Goal: Information Seeking & Learning: Learn about a topic

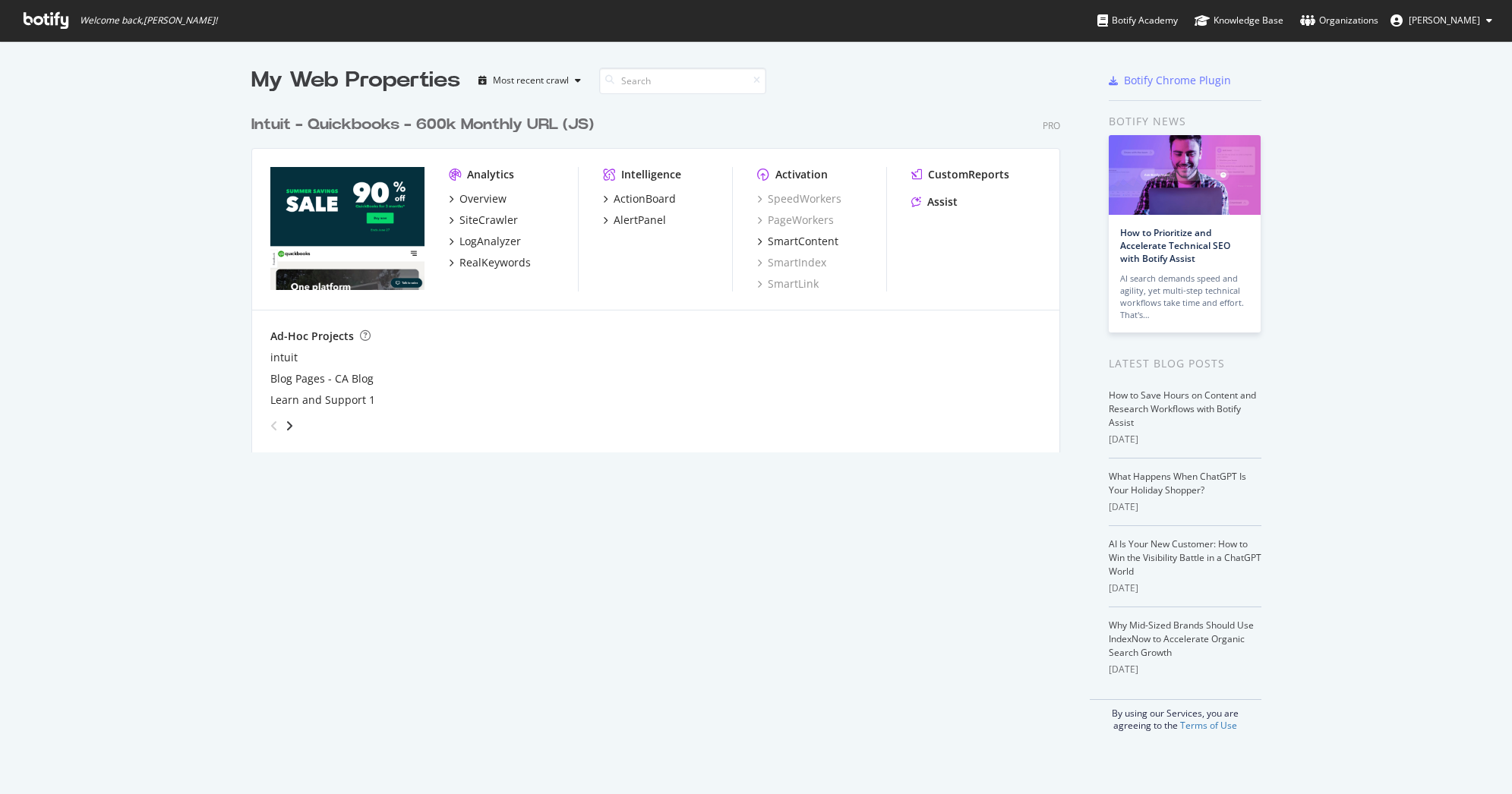
scroll to position [782, 1489]
click at [460, 219] on div "SiteCrawler" at bounding box center [489, 220] width 59 height 15
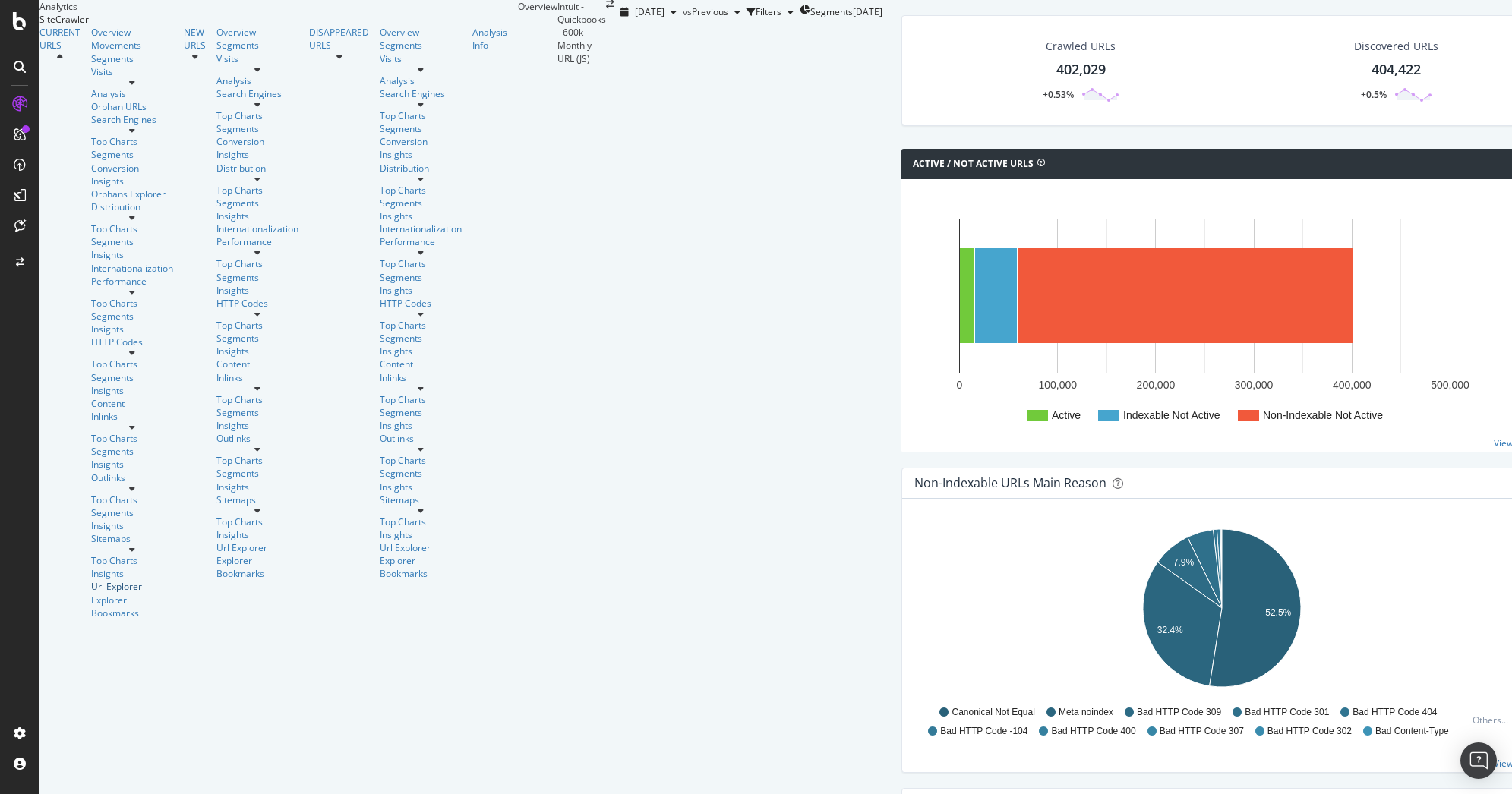
click at [91, 580] on div "Url Explorer" at bounding box center [132, 586] width 82 height 13
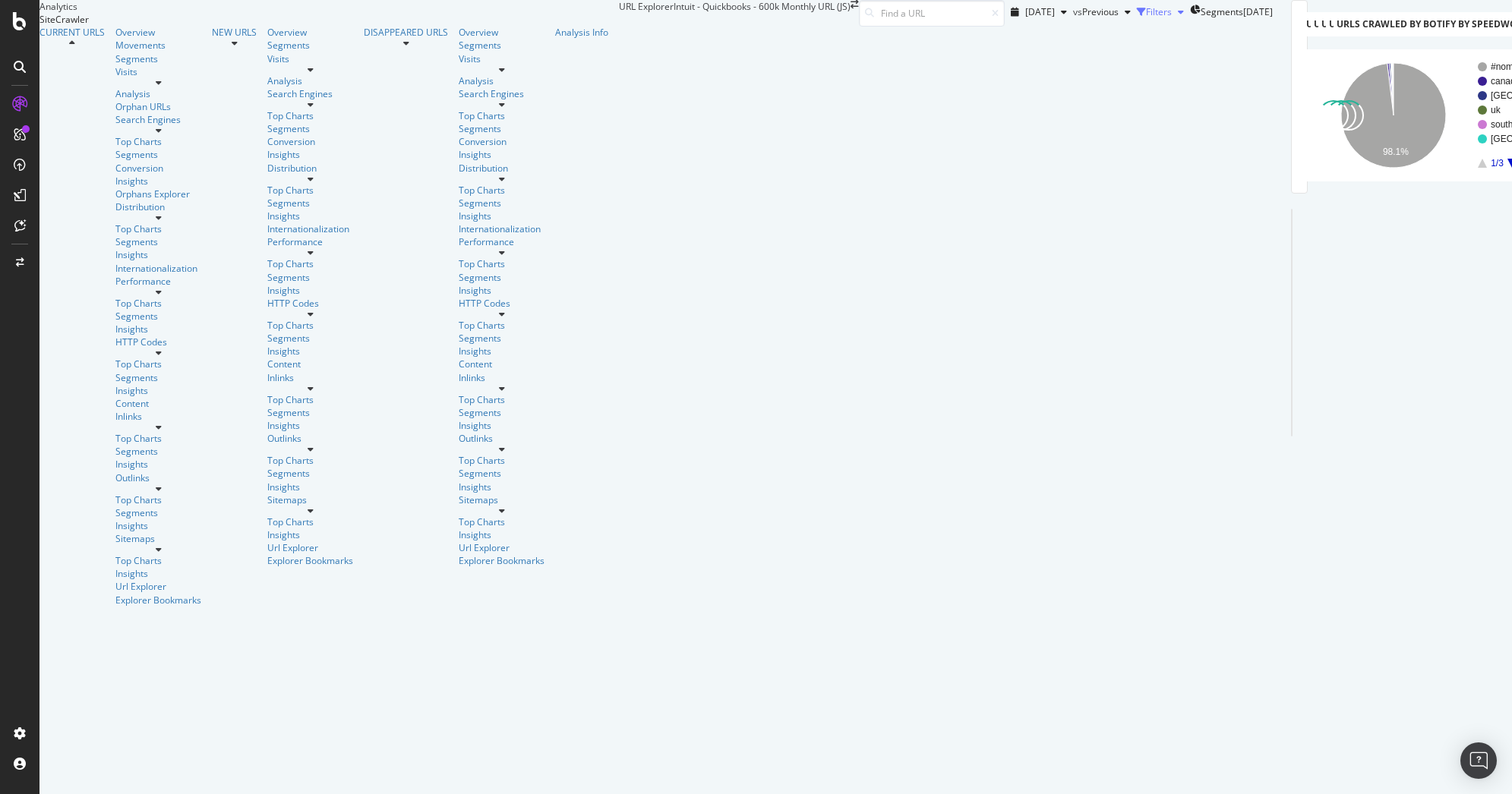
click at [1146, 19] on div "Filters" at bounding box center [1158, 12] width 25 height 13
click at [1104, 39] on div "Add Filter Group" at bounding box center [1138, 32] width 69 height 13
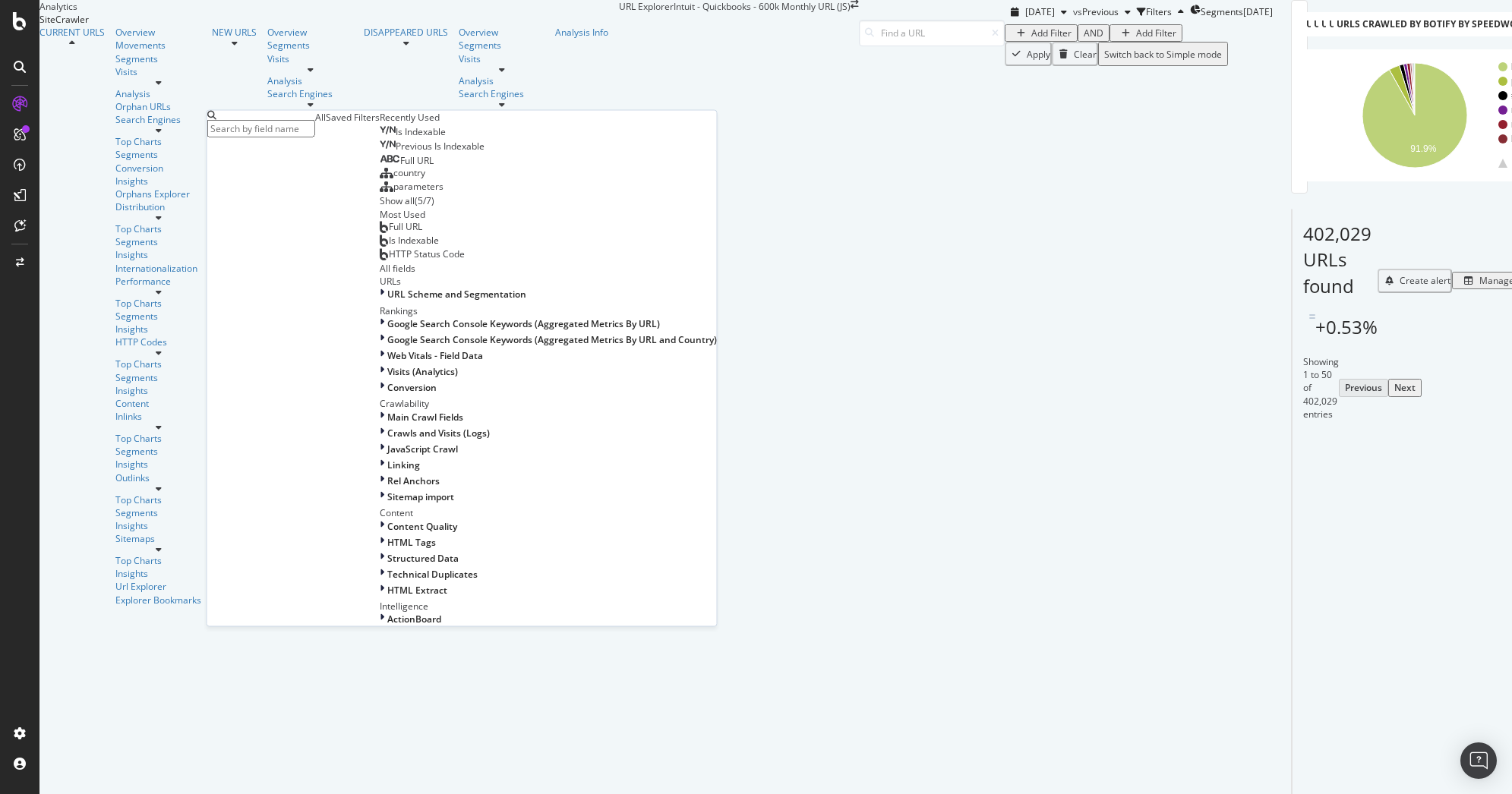
click at [338, 124] on div "Saved Filters" at bounding box center [353, 117] width 54 height 13
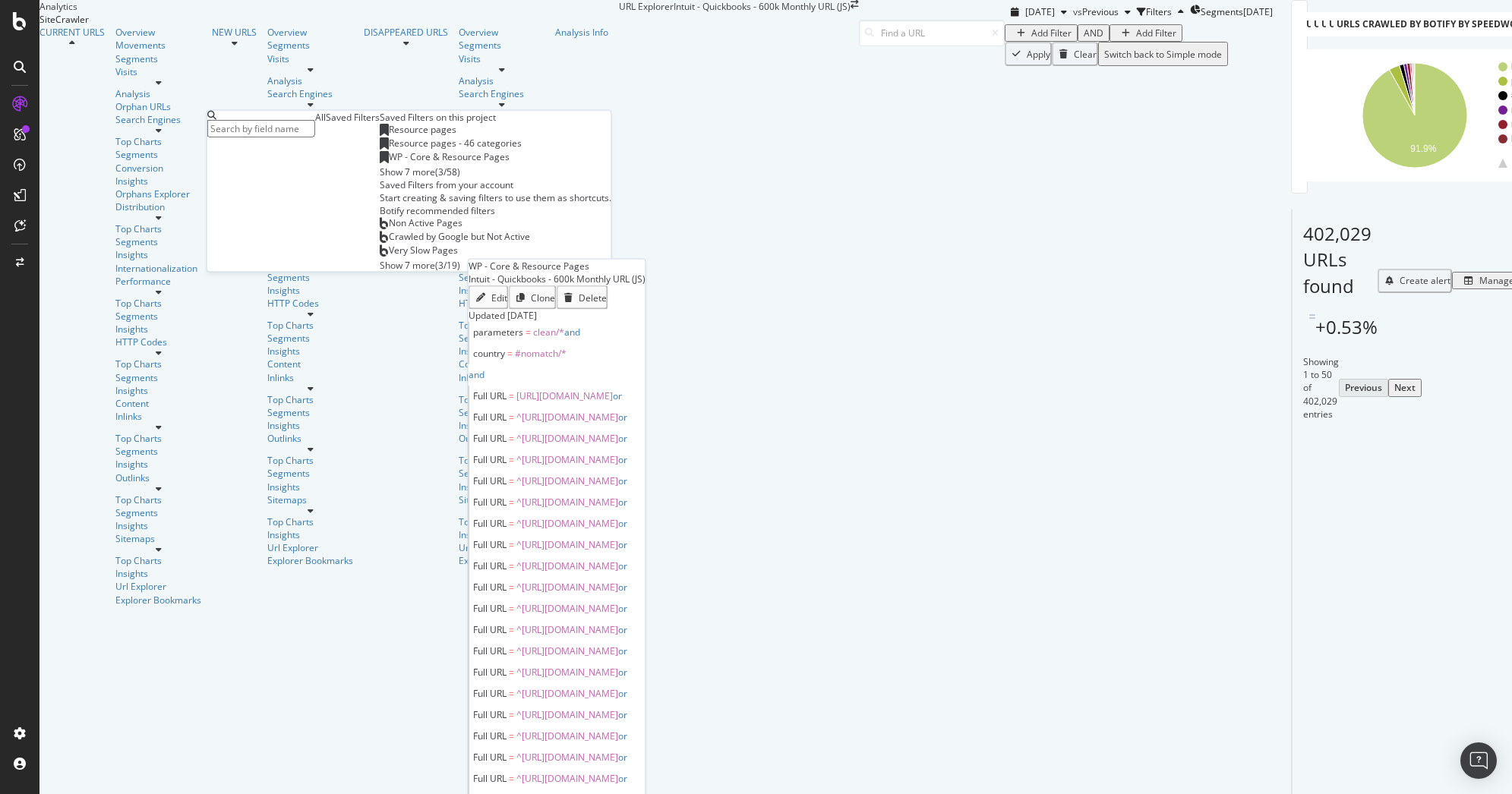
click at [389, 163] on span "WP - Core & Resource Pages" at bounding box center [449, 157] width 121 height 13
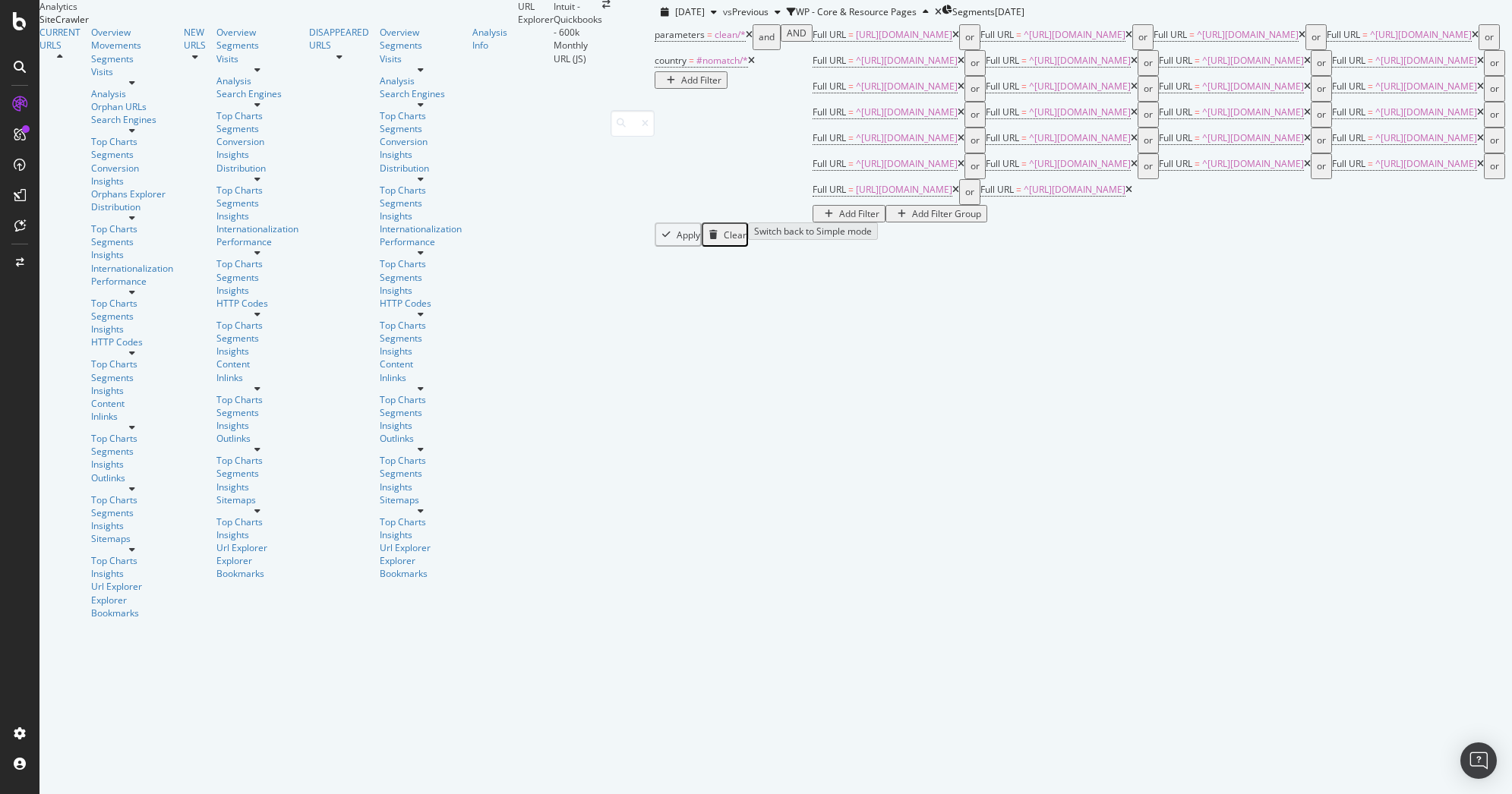
click at [813, 222] on div "Full URL = [URL][DOMAIN_NAME] or Full URL = ^[URL][DOMAIN_NAME] or Full URL = ^…" at bounding box center [1162, 123] width 699 height 198
click at [912, 220] on div "Add Filter Group" at bounding box center [946, 213] width 69 height 13
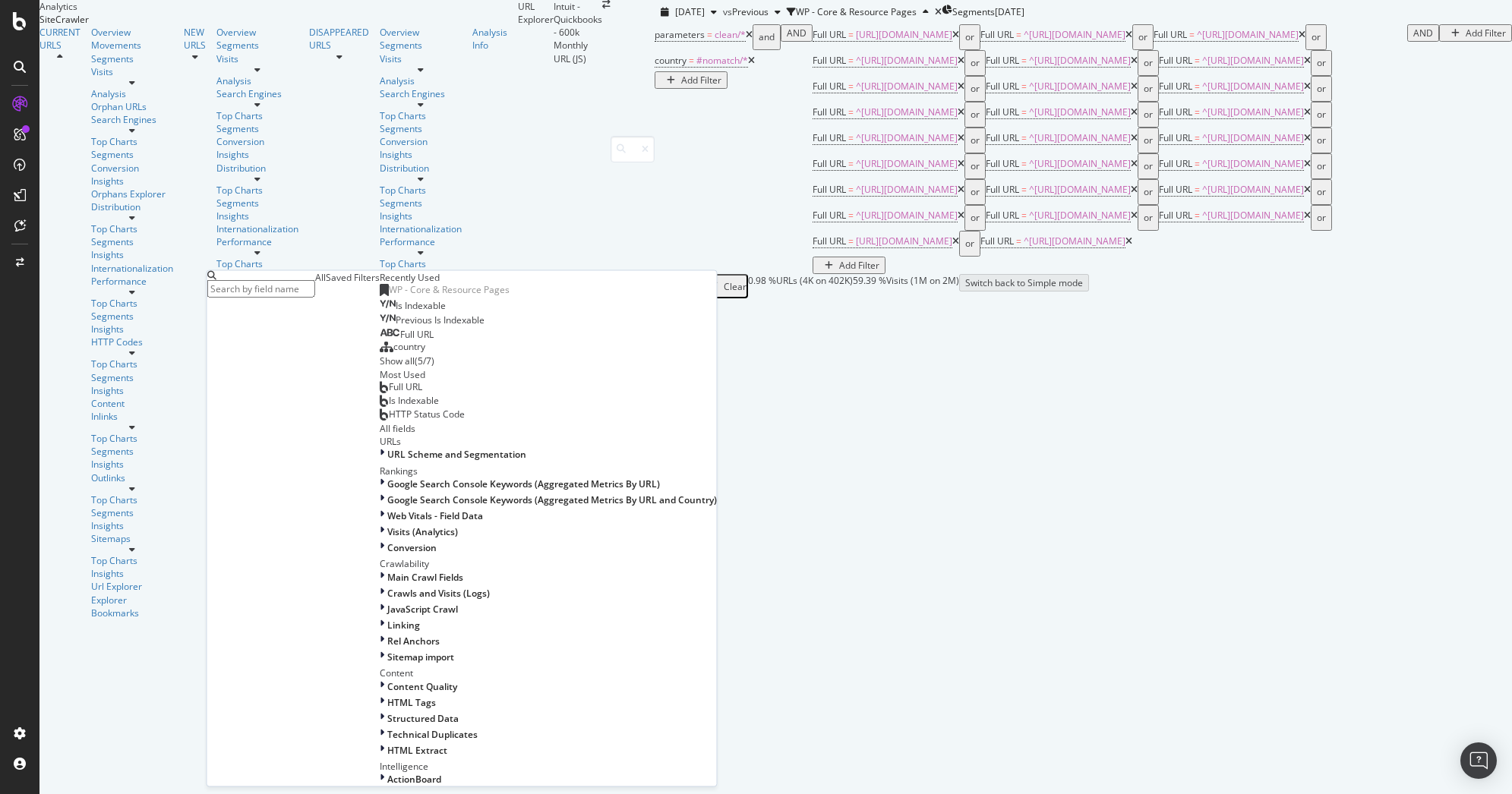
click at [396, 312] on span "Is Indexable" at bounding box center [420, 305] width 50 height 13
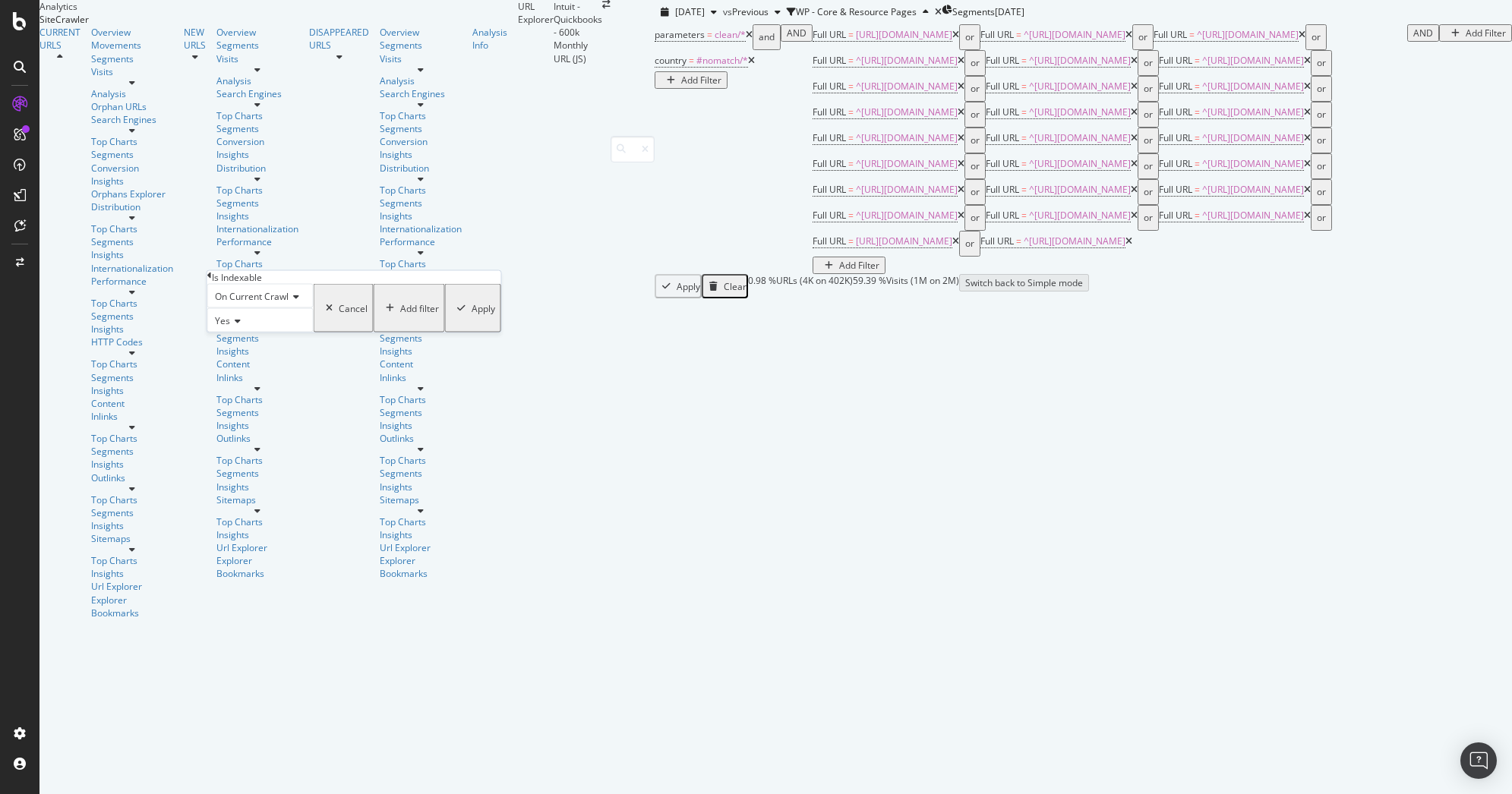
click at [279, 303] on span "On Current Crawl" at bounding box center [251, 296] width 73 height 13
click at [274, 338] on span "On Compared Crawl" at bounding box center [254, 332] width 86 height 13
click at [413, 314] on div "Add filter" at bounding box center [432, 307] width 39 height 13
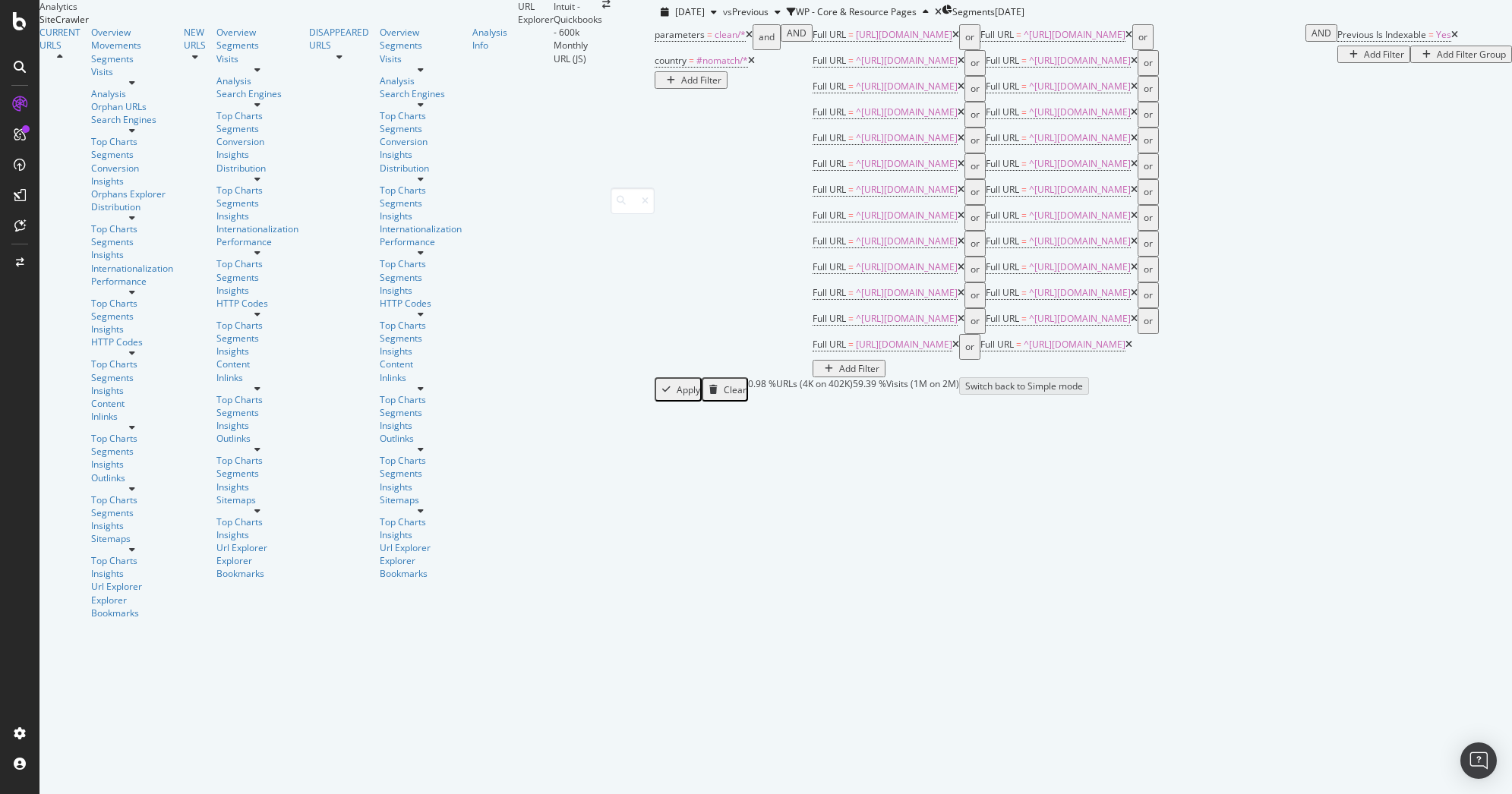
click at [1364, 61] on div "Add Filter" at bounding box center [1384, 54] width 40 height 13
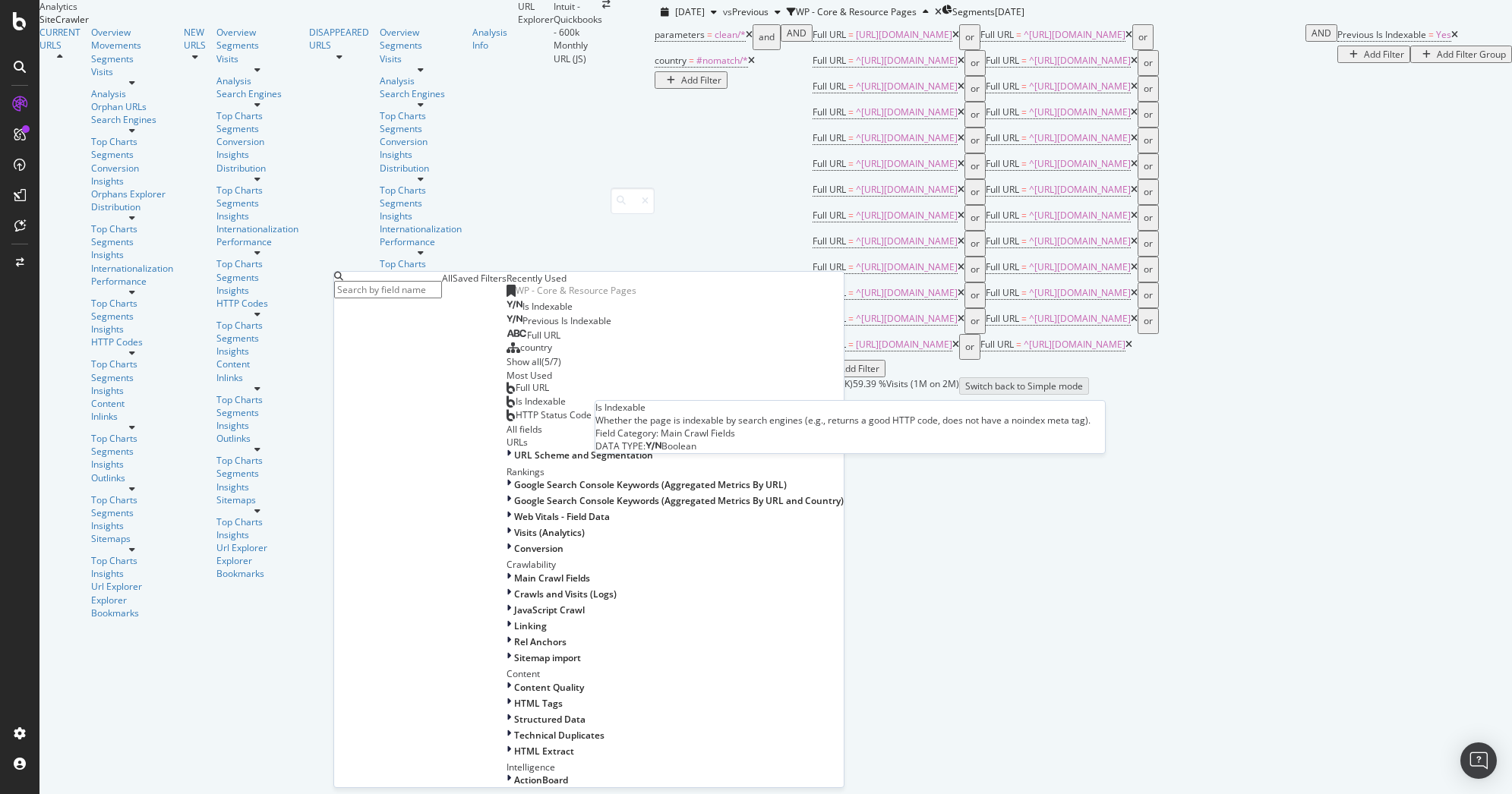
click at [522, 313] on span "Is Indexable" at bounding box center [547, 306] width 50 height 13
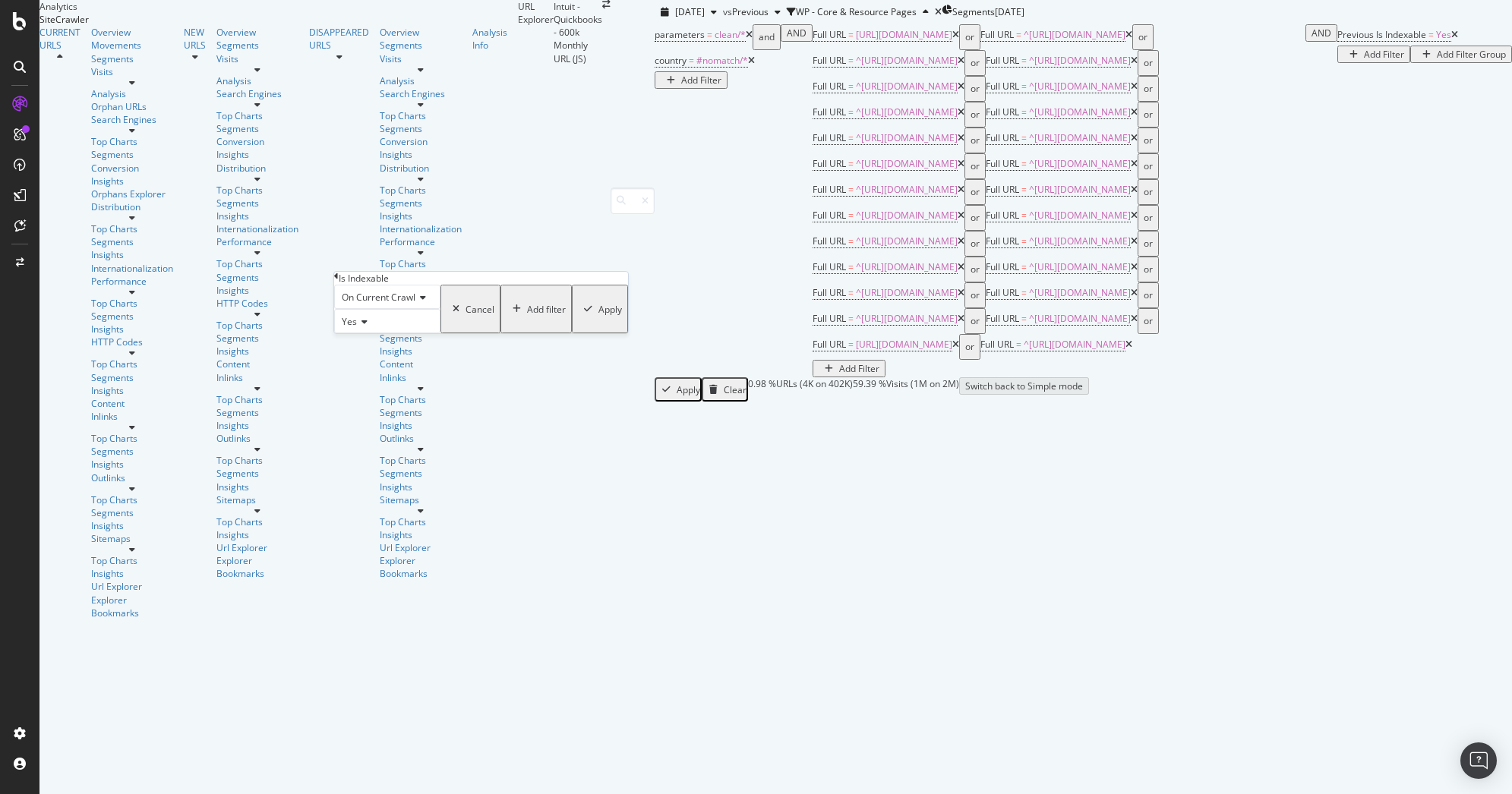
click at [353, 328] on span "Yes" at bounding box center [349, 321] width 15 height 13
click at [374, 365] on div "No" at bounding box center [387, 357] width 105 height 16
click at [501, 333] on div "Add filter Apply" at bounding box center [564, 309] width 127 height 49
click at [598, 316] on div "Apply" at bounding box center [610, 309] width 23 height 13
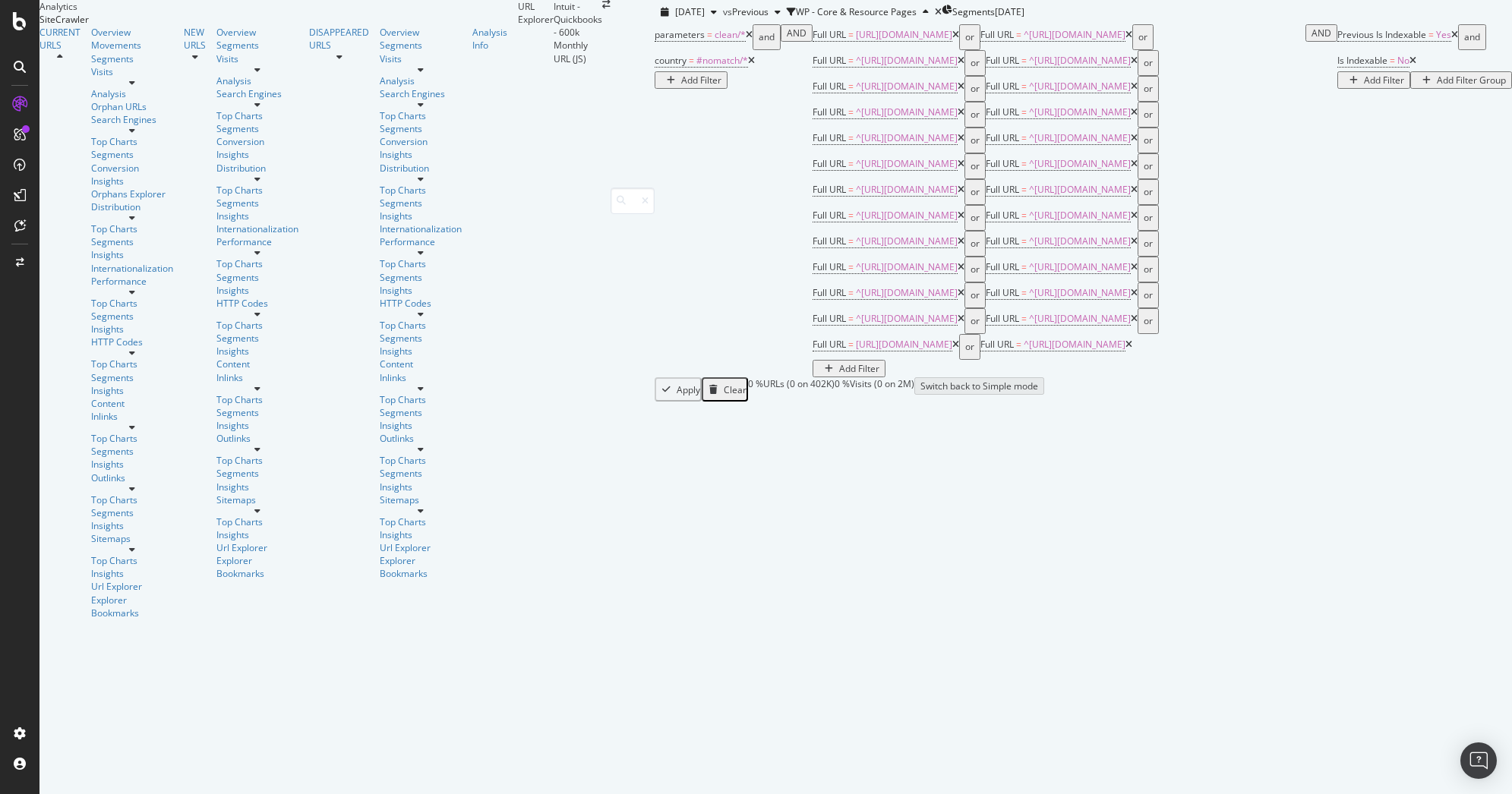
scroll to position [52, 0]
